Goal: Find specific page/section: Find specific page/section

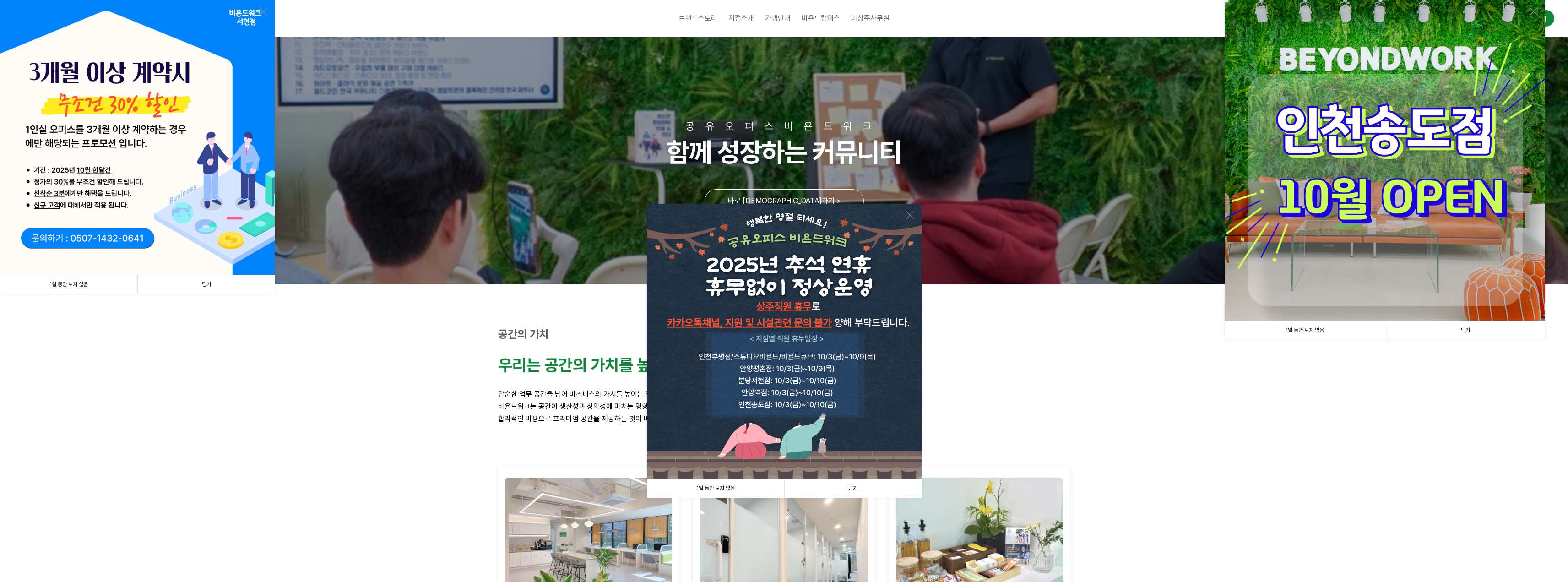
drag, startPoint x: 203, startPoint y: 287, endPoint x: 211, endPoint y: 290, distance: 8.5
click at [203, 287] on link "닫기" at bounding box center [206, 285] width 137 height 19
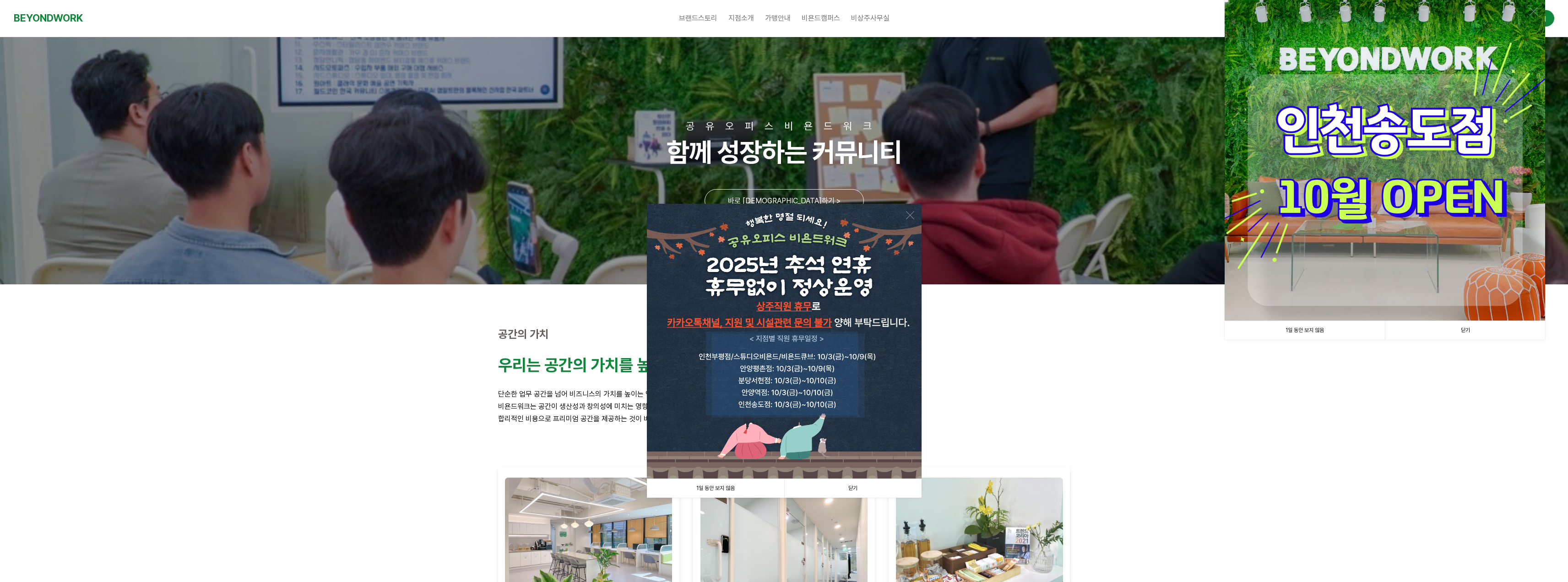
click at [867, 491] on link "닫기" at bounding box center [853, 488] width 137 height 19
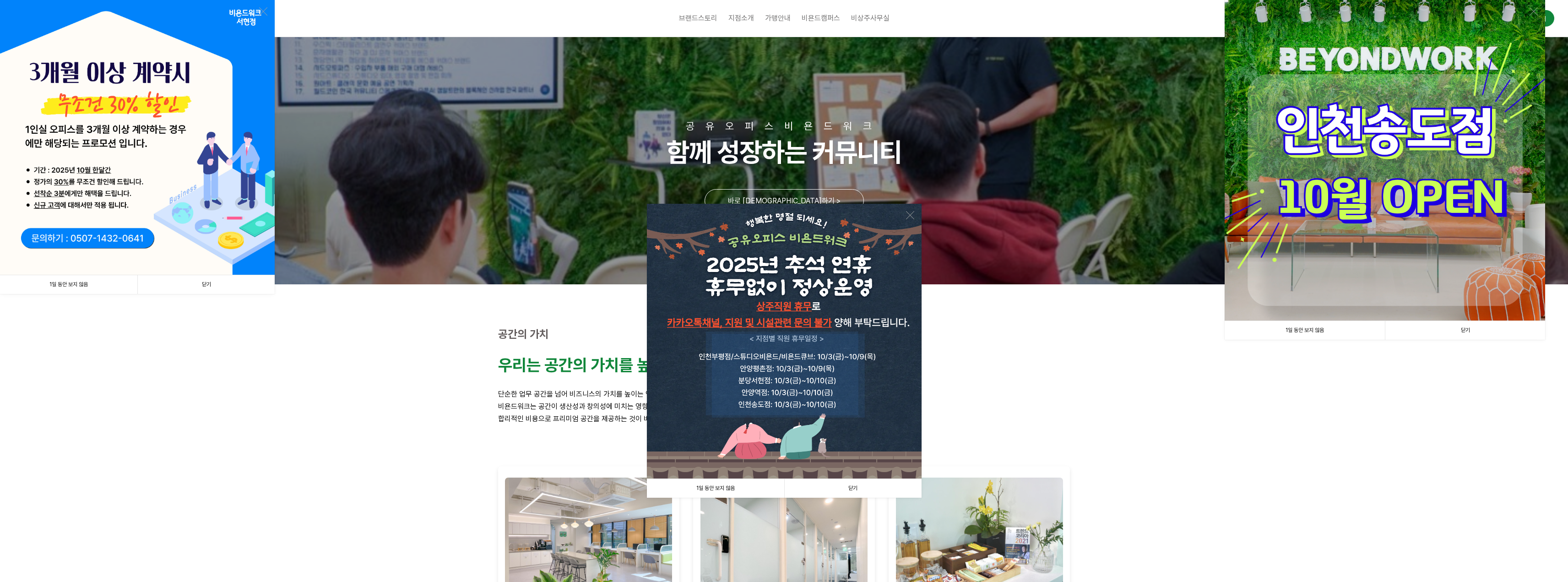
click at [198, 282] on link "닫기" at bounding box center [206, 285] width 137 height 19
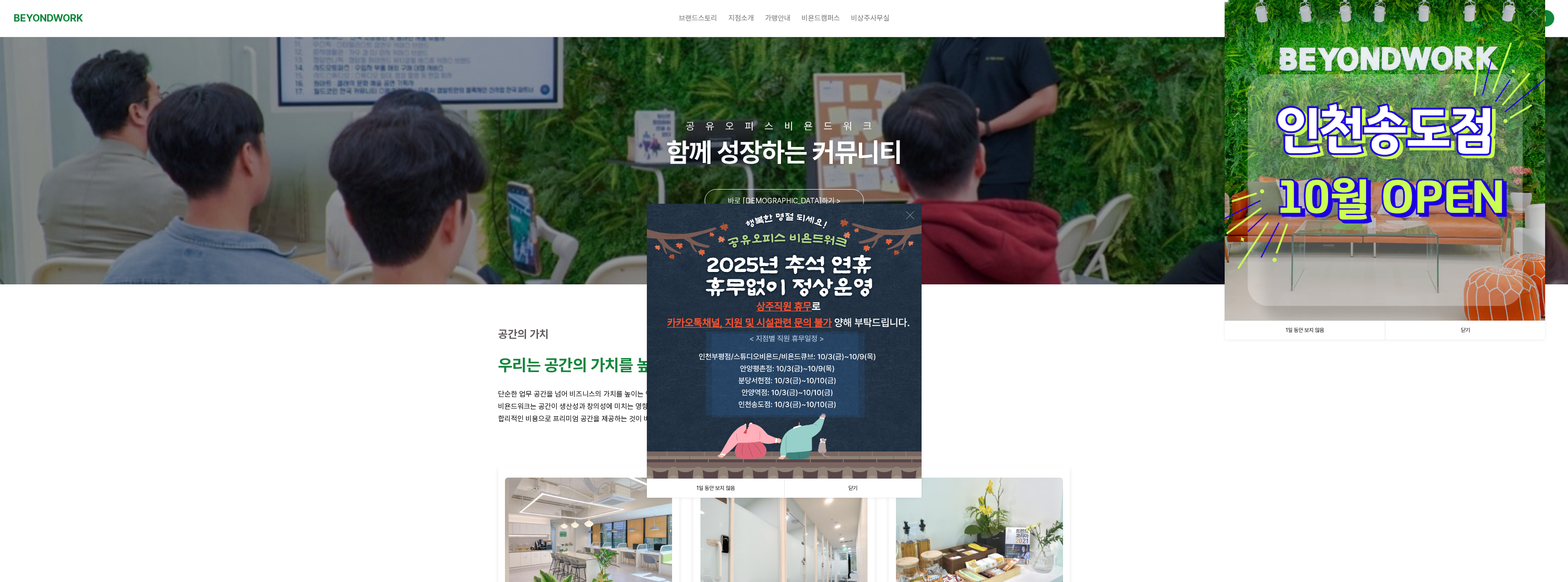
click at [856, 488] on link "닫기" at bounding box center [853, 488] width 137 height 19
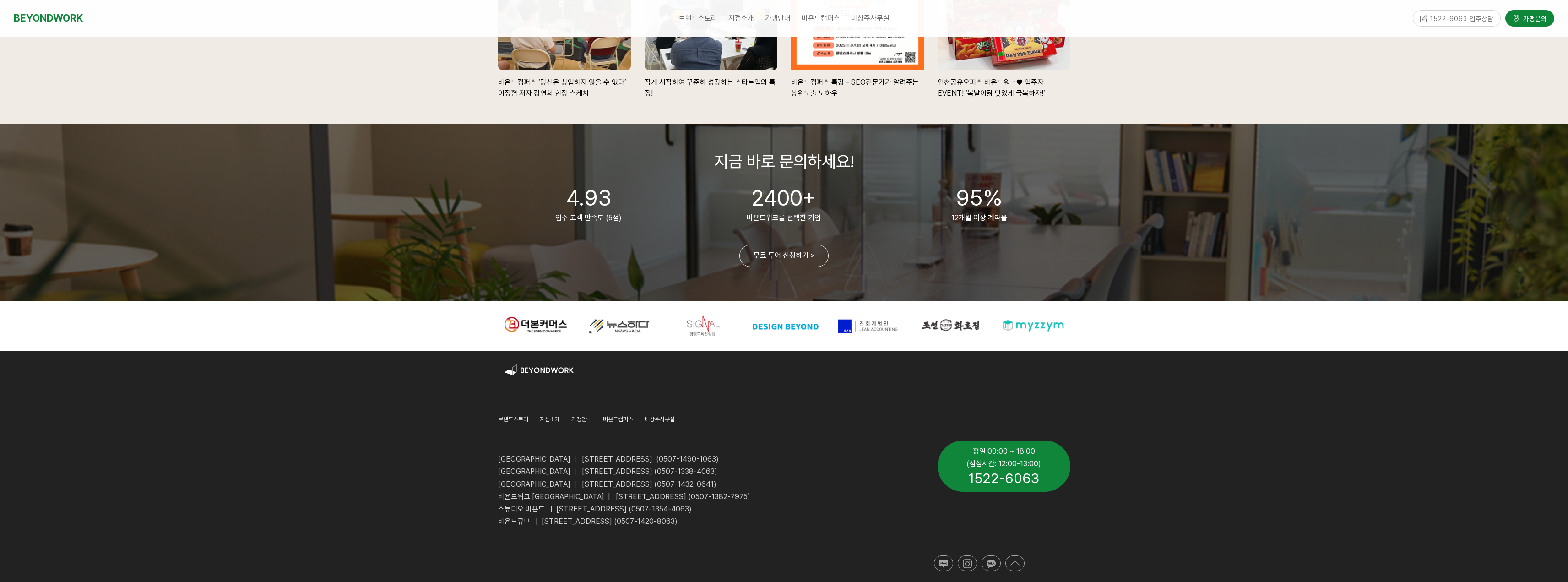
scroll to position [2056, 0]
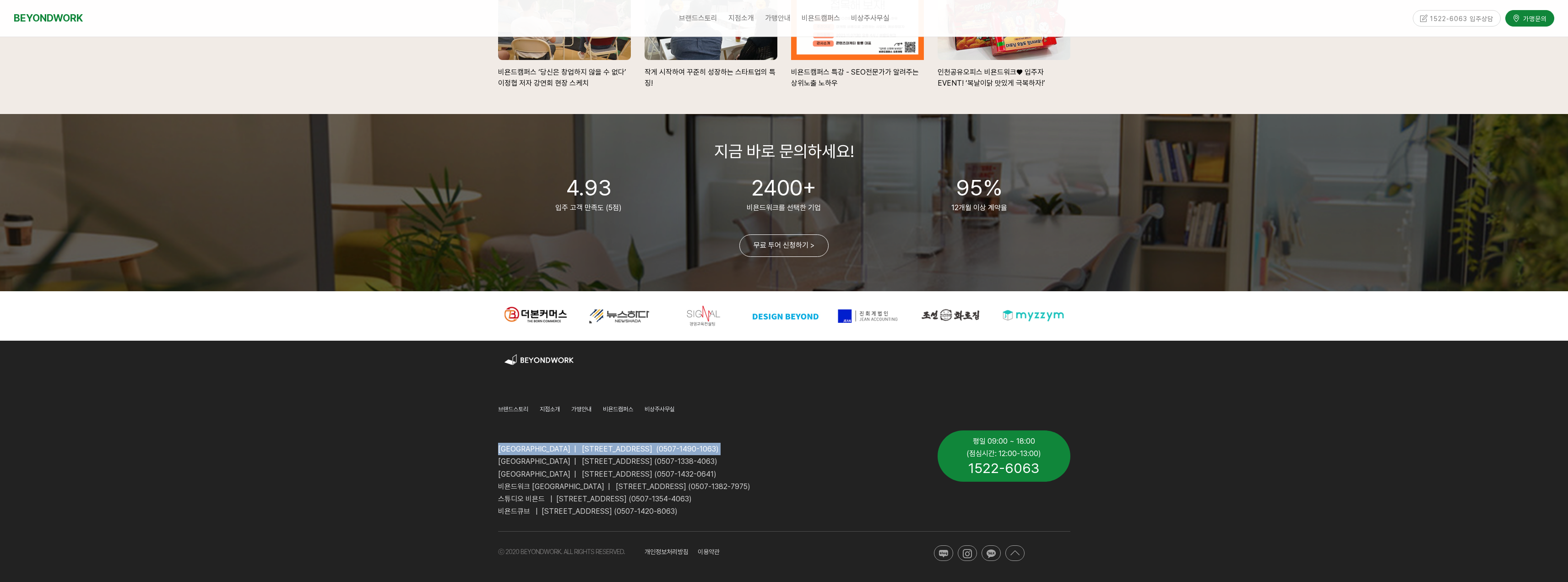
drag, startPoint x: 787, startPoint y: 449, endPoint x: 495, endPoint y: 457, distance: 292.1
click at [495, 457] on div "[GEOGRAPHIC_DATA] | [STREET_ADDRESS] (0507-1490-1063) [GEOGRAPHIC_DATA] | [STRE…" at bounding box center [711, 473] width 440 height 101
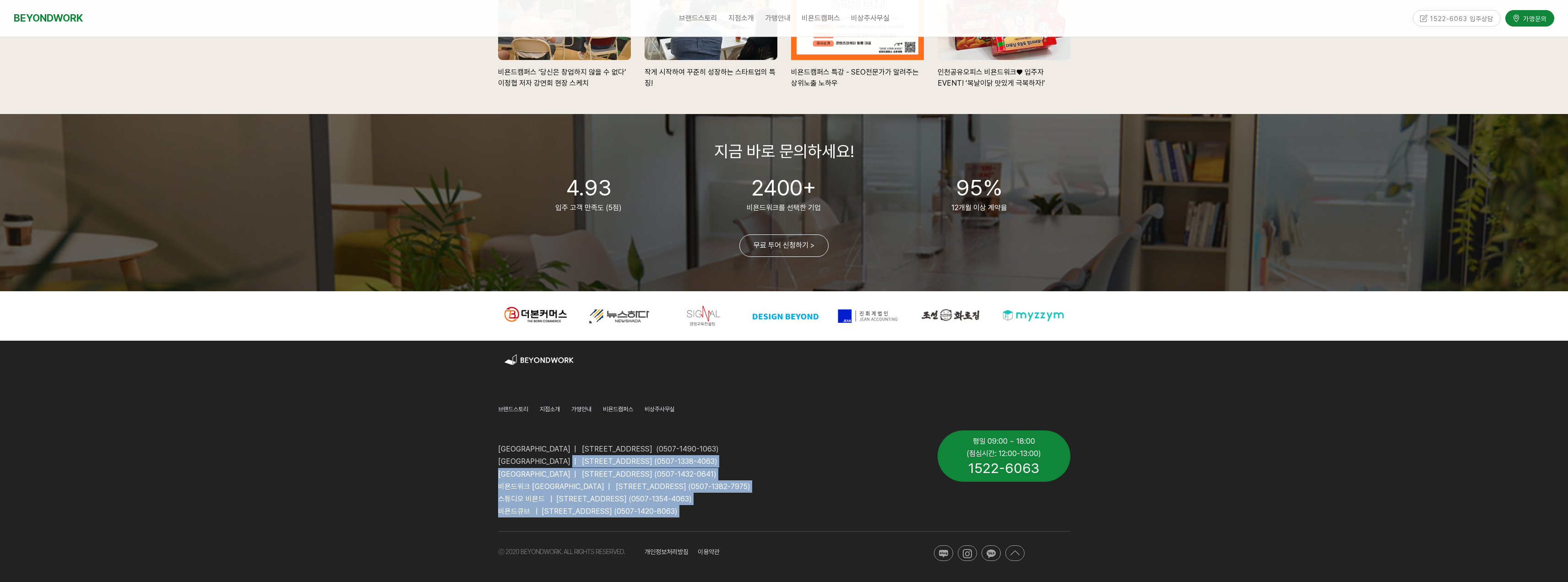
drag, startPoint x: 581, startPoint y: 458, endPoint x: 833, endPoint y: 513, distance: 257.9
click at [833, 513] on div "[GEOGRAPHIC_DATA] | [STREET_ADDRESS] (0507-1490-1063) [GEOGRAPHIC_DATA] | [STRE…" at bounding box center [711, 473] width 426 height 87
